Goal: Navigation & Orientation: Find specific page/section

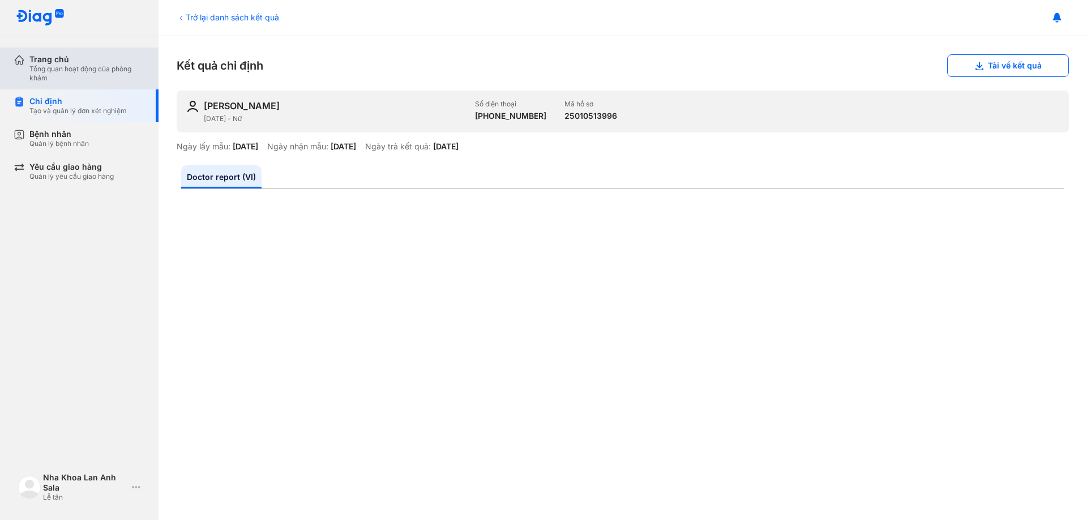
click at [57, 62] on div "Trang chủ" at bounding box center [86, 59] width 115 height 10
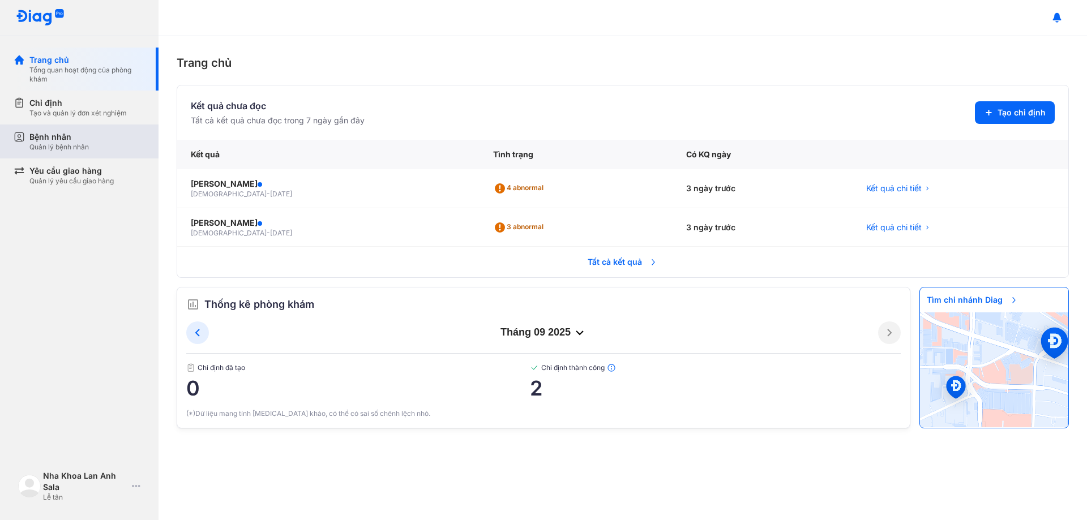
click at [66, 144] on div "Quản lý bệnh nhân" at bounding box center [58, 147] width 59 height 9
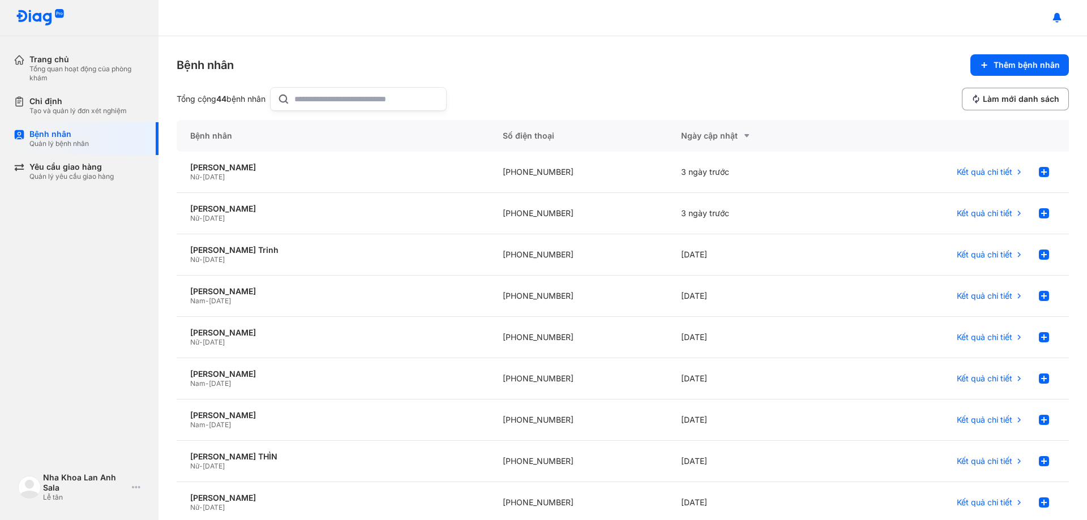
click at [108, 289] on div "Trang chủ Tổng quan hoạt động của phòng khám Chỉ định Tạo và quản lý đơn xét ng…" at bounding box center [79, 260] width 158 height 520
